Goal: Task Accomplishment & Management: Manage account settings

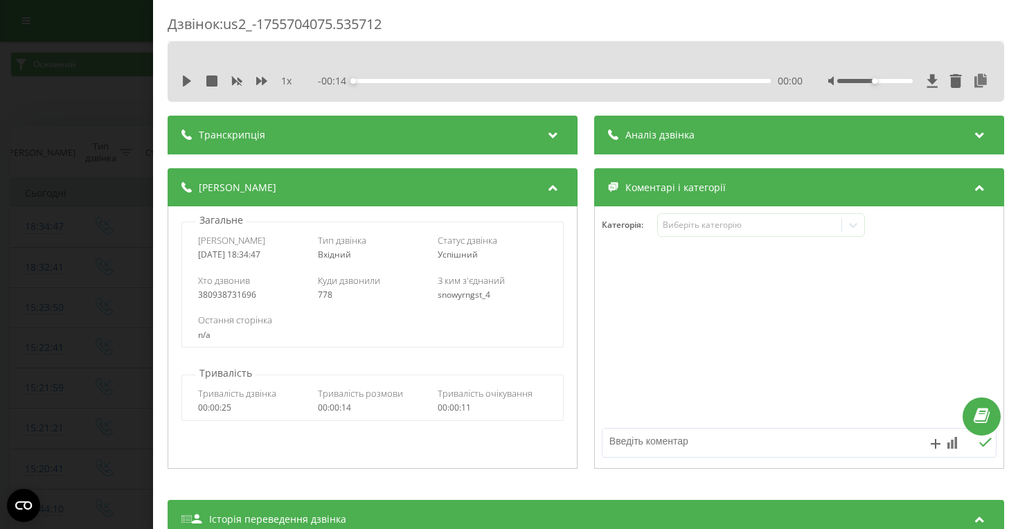
click at [17, 78] on div "Дзвінок : us2_-1755704075.535712 1 x - 00:14 00:00 00:00 Транскрипція Для AI-ан…" at bounding box center [509, 264] width 1018 height 529
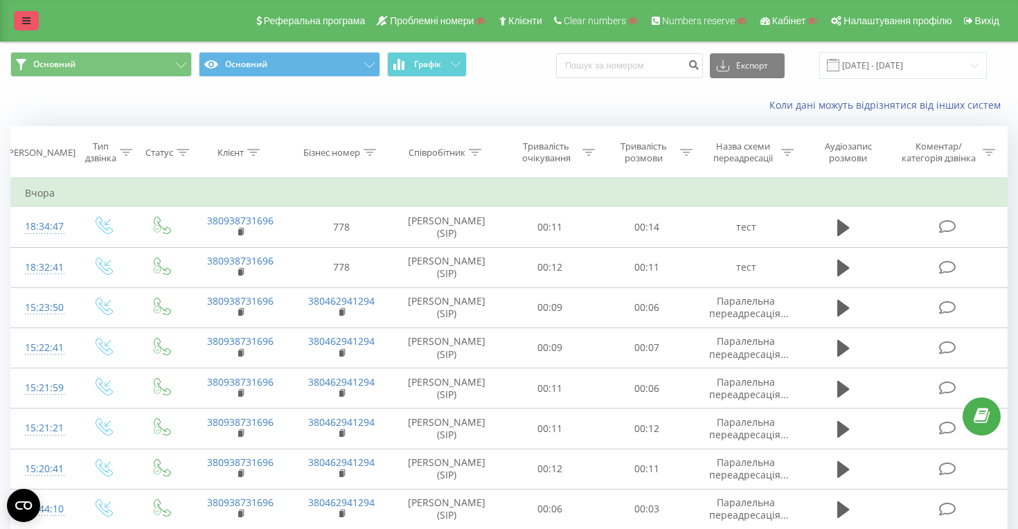
click at [19, 19] on link at bounding box center [26, 20] width 25 height 19
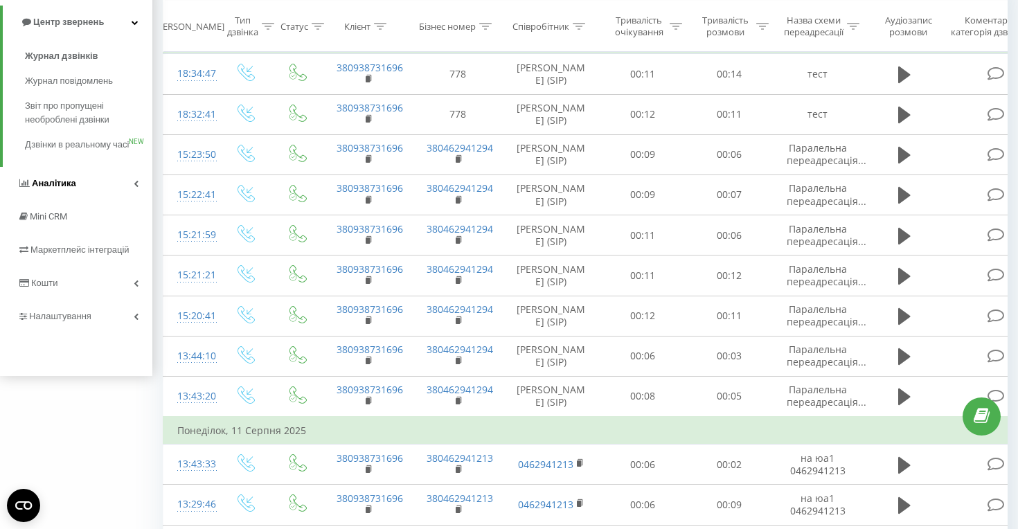
scroll to position [186, 0]
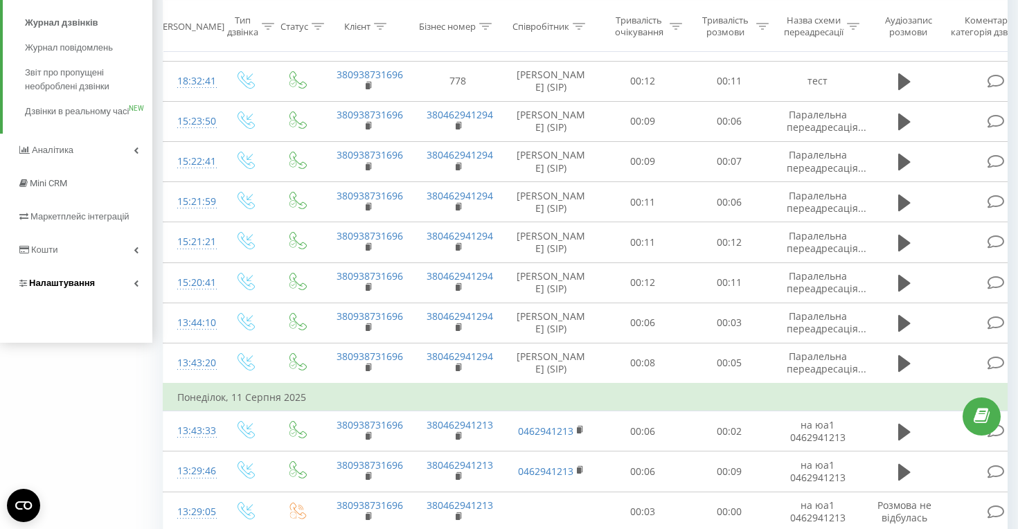
click at [109, 300] on link "Налаштування" at bounding box center [76, 283] width 152 height 33
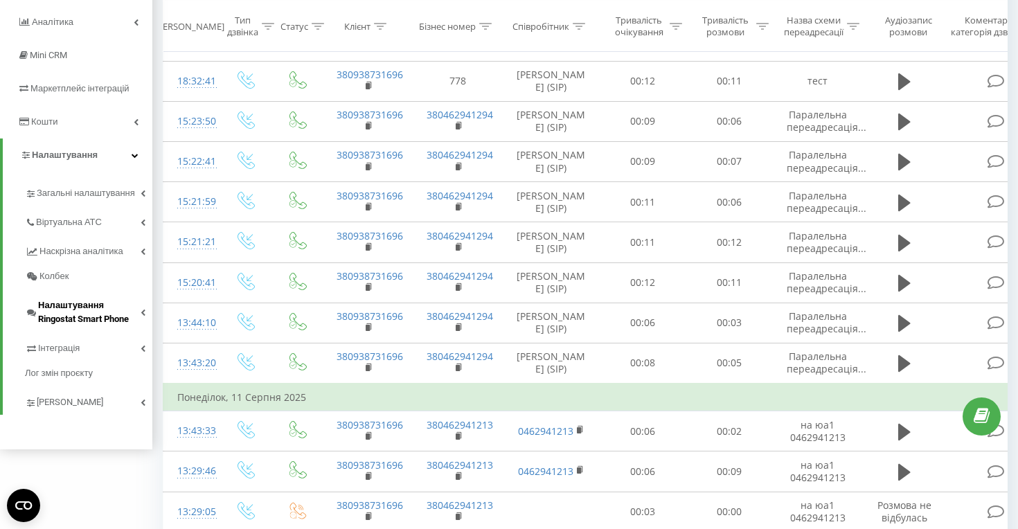
click at [125, 319] on span "Налаштування Ringostat Smart Phone" at bounding box center [89, 313] width 103 height 28
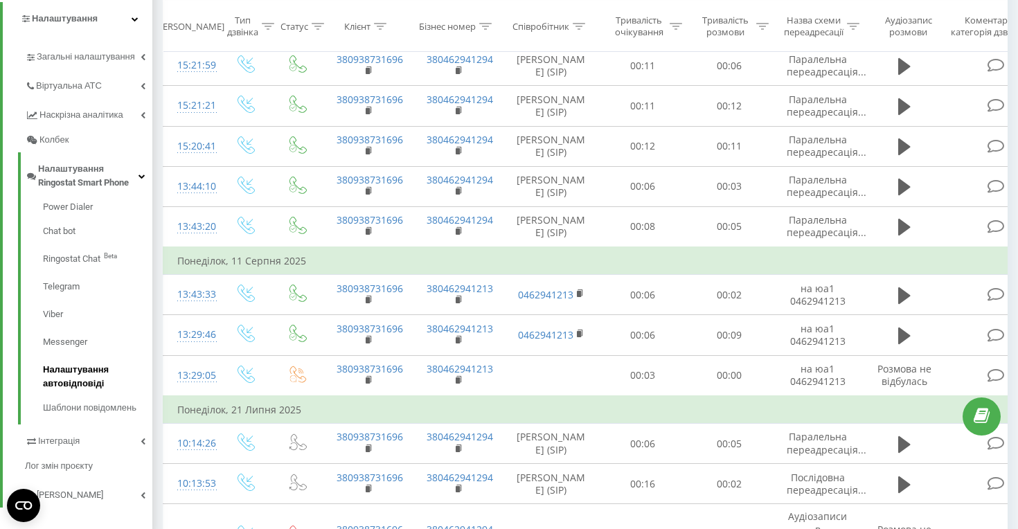
scroll to position [371, 0]
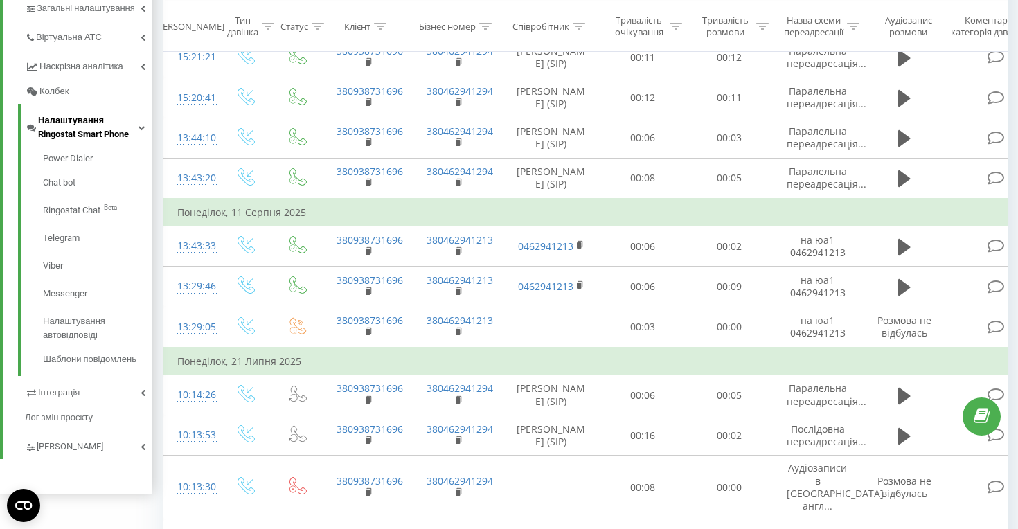
click at [108, 123] on span "Налаштування Ringostat Smart Phone" at bounding box center [88, 128] width 100 height 28
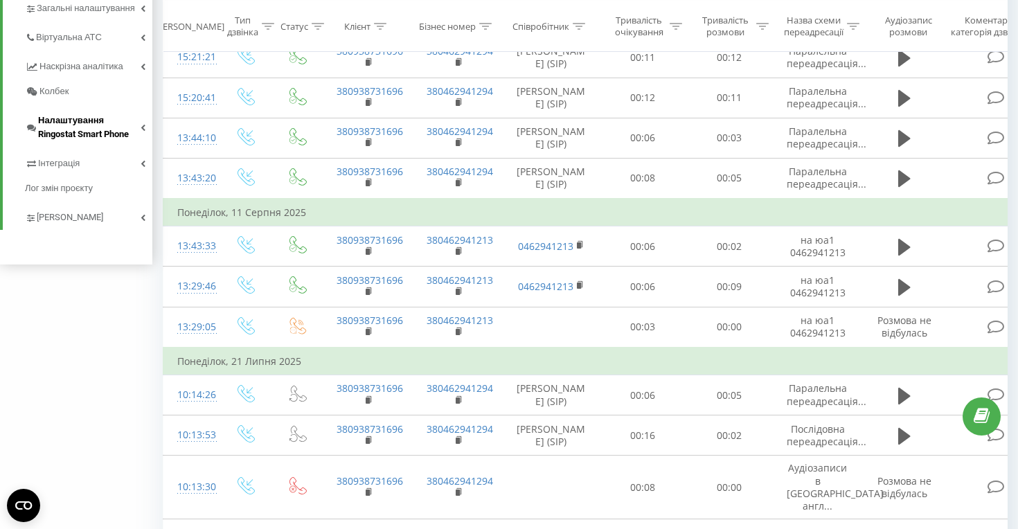
click at [108, 123] on span "Налаштування Ringostat Smart Phone" at bounding box center [89, 128] width 103 height 28
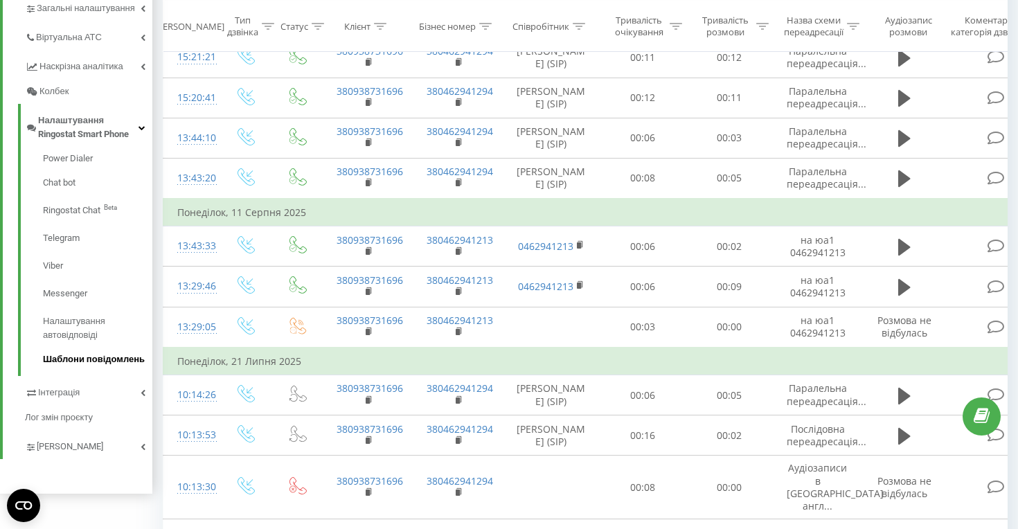
click at [90, 358] on span "Шаблони повідомлень" at bounding box center [94, 360] width 102 height 14
